Goal: Ask a question

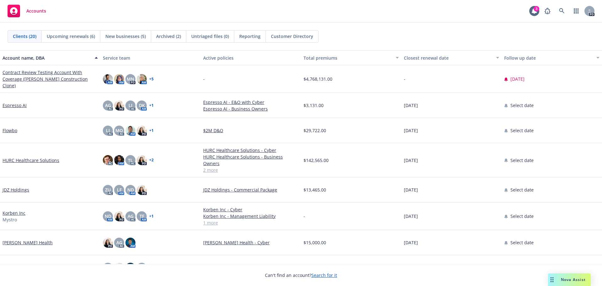
click at [557, 282] on div "Nova Assist" at bounding box center [573, 279] width 35 height 5
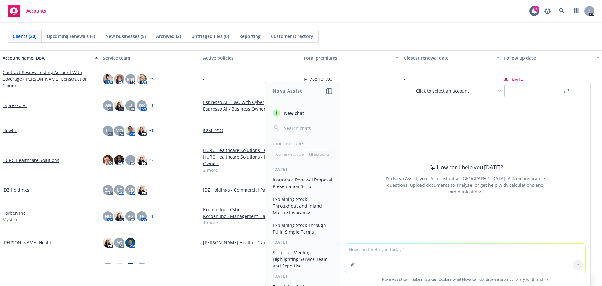
click at [390, 245] on textarea at bounding box center [465, 257] width 240 height 29
click at [415, 251] on textarea at bounding box center [465, 257] width 240 height 29
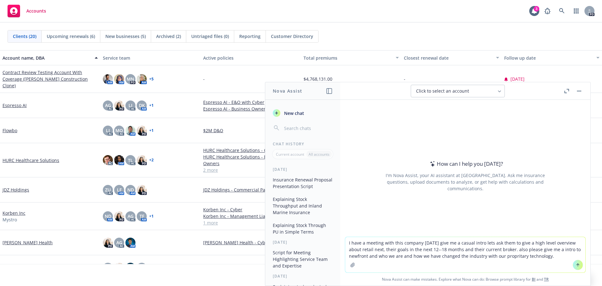
paste textarea "[URL][DOMAIN_NAME]"
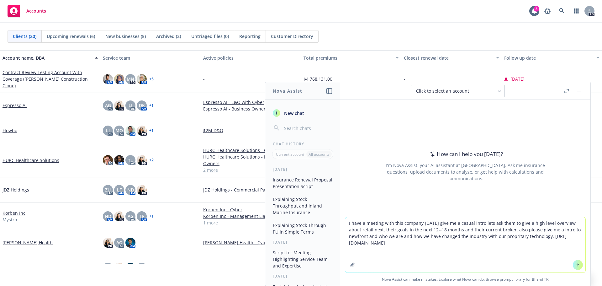
click at [486, 232] on textarea "I have a meeting with this company [DATE] give me a casual intro lets ask them …" at bounding box center [465, 244] width 240 height 55
click at [489, 234] on textarea "I have a meeting with this company [DATE] give me a casual intro lets ask them …" at bounding box center [465, 244] width 240 height 55
click at [488, 235] on textarea "I have a meeting with this company [DATE] give me a casual intro lets ask them …" at bounding box center [465, 244] width 240 height 55
click at [432, 254] on textarea "I have a meeting with this company [DATE] give me a casual intro lets ask them …" at bounding box center [465, 244] width 240 height 55
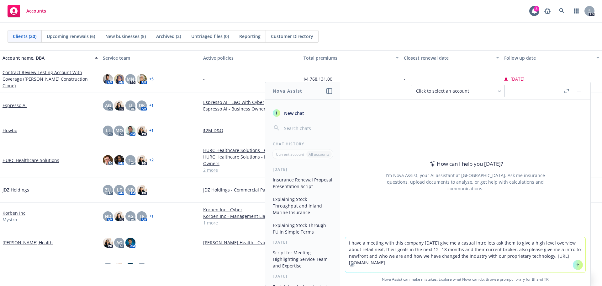
type textarea "I have a meeting with this company [DATE] give me a casual intro lets ask them …"
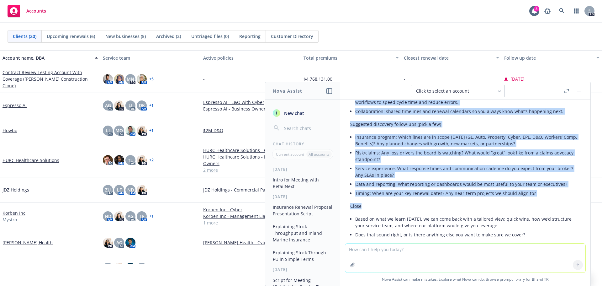
scroll to position [350, 0]
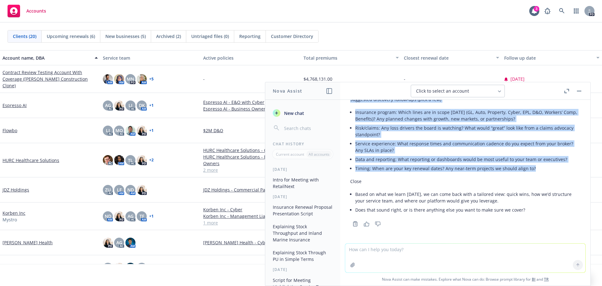
drag, startPoint x: 349, startPoint y: 160, endPoint x: 548, endPoint y: 169, distance: 198.5
click at [548, 169] on div "Here’s a concise, casual talk track you can use in [DATE] meeting with RetailNe…" at bounding box center [465, 14] width 240 height 428
copy div "Loremip dol sitamet Consec adi elitse doei tempo—incidid ut labor etdo magna Al…"
click at [399, 148] on li "Service experience: What response times and communication cadence do you expect…" at bounding box center [467, 147] width 225 height 16
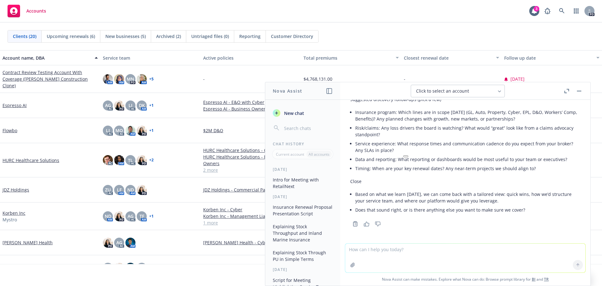
click at [379, 259] on textarea at bounding box center [465, 257] width 240 height 29
type textarea "can you write something smoother and make it 45 seconds and not so complex"
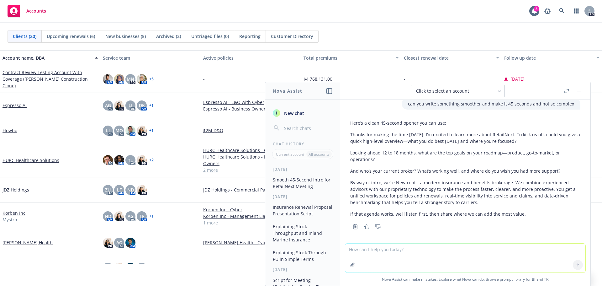
scroll to position [491, 0]
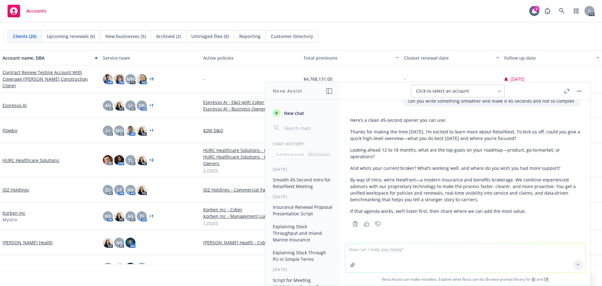
click at [428, 261] on textarea at bounding box center [465, 257] width 240 height 29
click at [345, 249] on textarea "can you talk about our coverage gap analysis and our client navigator platform" at bounding box center [465, 257] width 240 height 29
type textarea "can add somethiing that talks about our coverage gap analysis and our client na…"
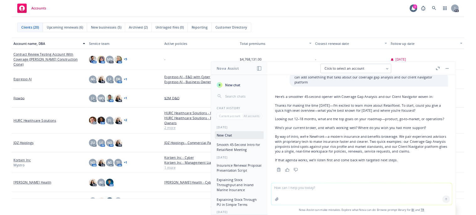
scroll to position [625, 0]
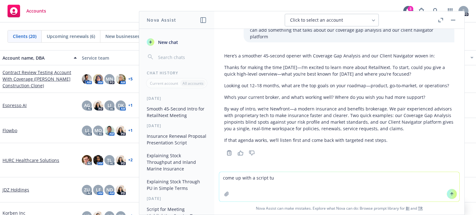
click at [280, 181] on textarea "come up with a script tu" at bounding box center [339, 186] width 240 height 29
type textarea "c"
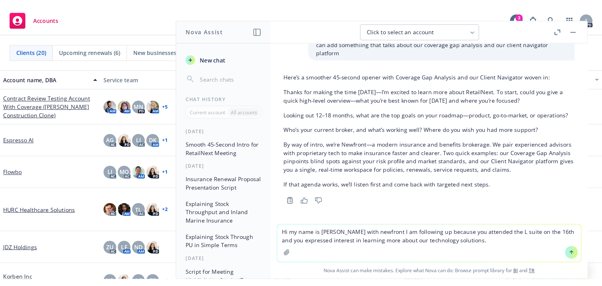
scroll to position [594, 0]
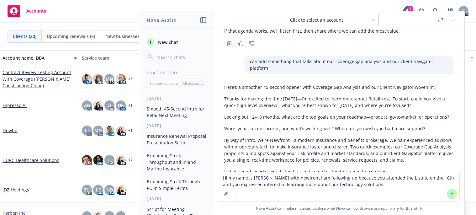
click at [79, 7] on div "Accounts 3 PD" at bounding box center [238, 11] width 476 height 23
click at [452, 21] on button "button" at bounding box center [454, 20] width 8 height 8
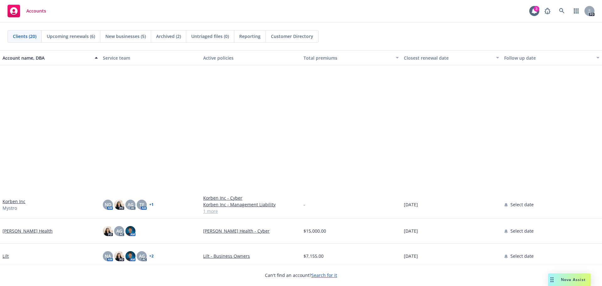
scroll to position [157, 0]
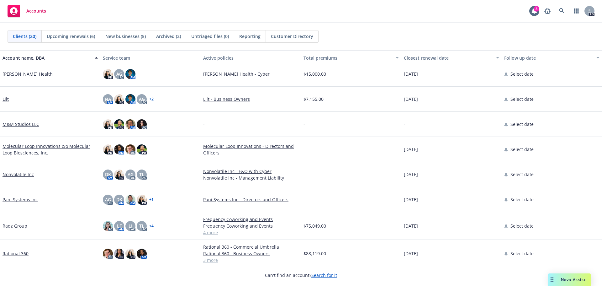
click at [565, 283] on div "Nova Assist" at bounding box center [569, 279] width 43 height 13
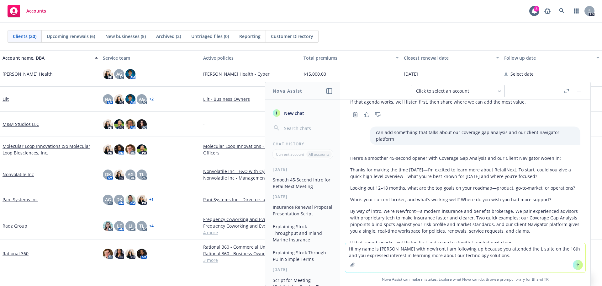
drag, startPoint x: 487, startPoint y: 257, endPoint x: 347, endPoint y: 236, distance: 141.3
click at [347, 236] on div "I have a meeting with this company [DATE] give me a casual intro lets ask them …" at bounding box center [465, 193] width 250 height 186
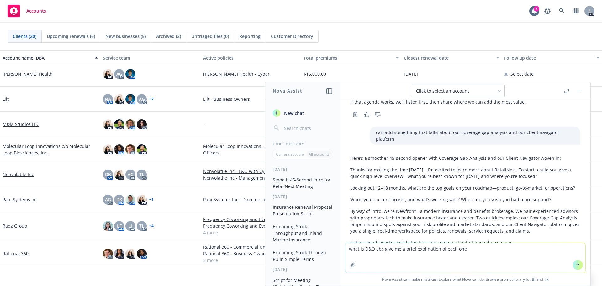
click at [422, 247] on textarea "what is D&O abc give me a brief explination of each one" at bounding box center [465, 257] width 240 height 29
type textarea "what is D&O abc give me a brief explanation of each one"
click at [470, 253] on textarea "what is D&O abc give me a brief explanation of each one" at bounding box center [465, 257] width 240 height 29
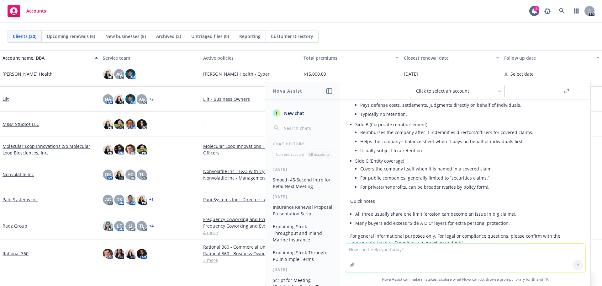
scroll to position [786, 0]
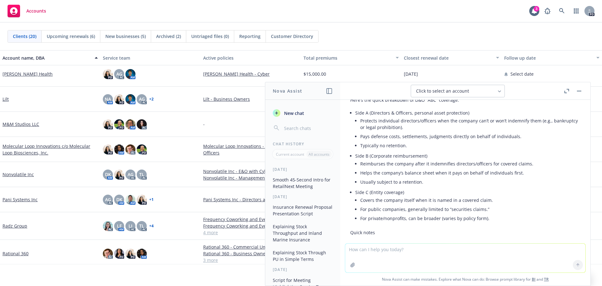
click at [561, 128] on li "Protects individual directors/officers when the company can’t or won’t indemnif…" at bounding box center [470, 124] width 220 height 16
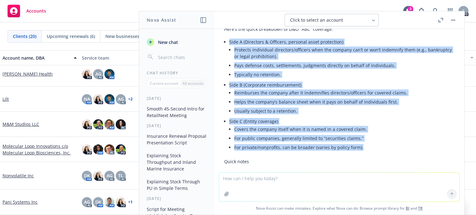
drag, startPoint x: 226, startPoint y: 68, endPoint x: 366, endPoint y: 145, distance: 160.5
click at [366, 145] on div "Here’s the quick breakdown of D&O “ABC” coverage: Side A (Directors & Officers,…" at bounding box center [339, 115] width 230 height 185
copy ul "Side A (Directors & Officers, personal asset protection) Protects individual di…"
